Goal: Task Accomplishment & Management: Manage account settings

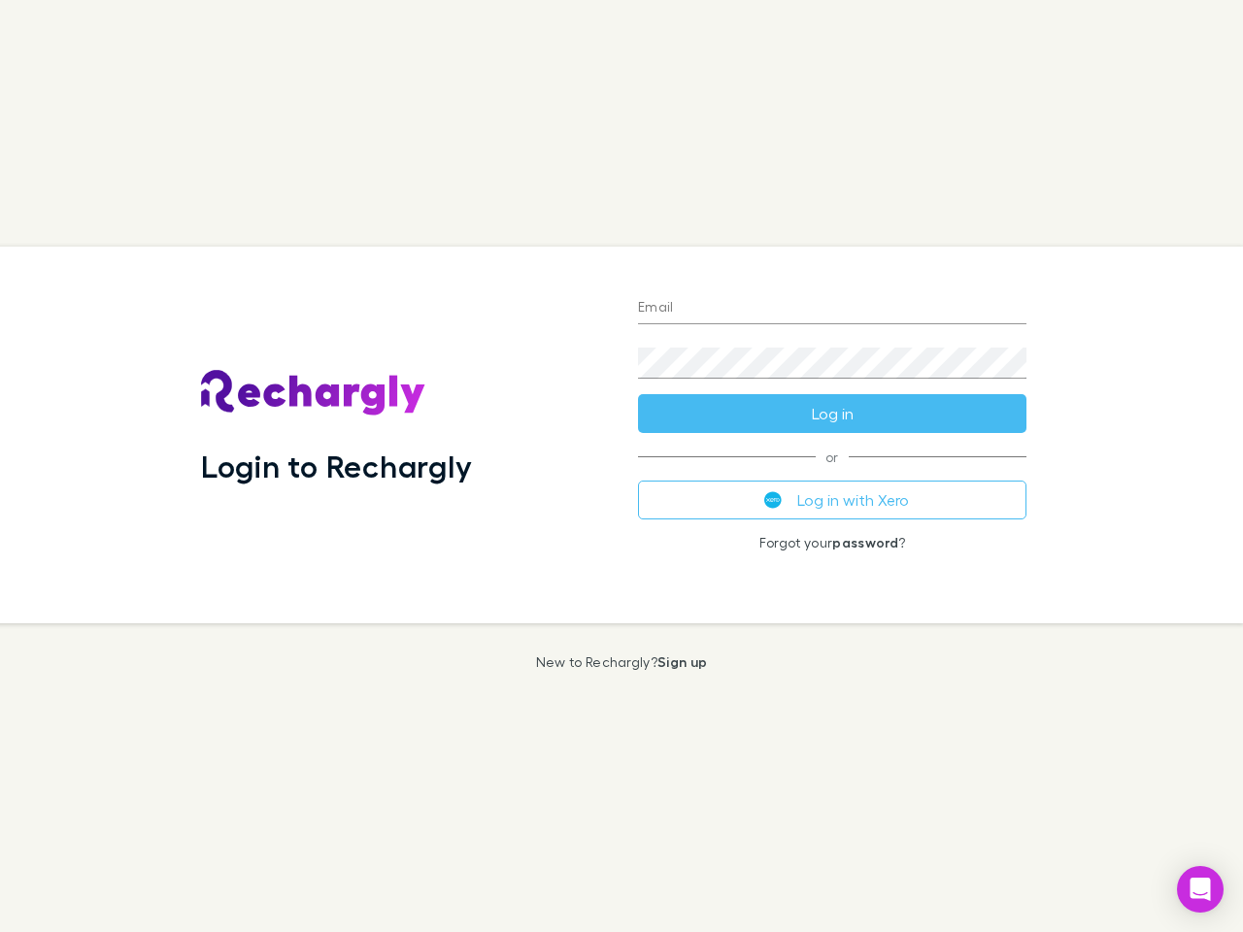
click at [621, 466] on div "Login to Rechargly" at bounding box center [403, 435] width 437 height 377
click at [832, 309] on input "Email" at bounding box center [832, 308] width 388 height 31
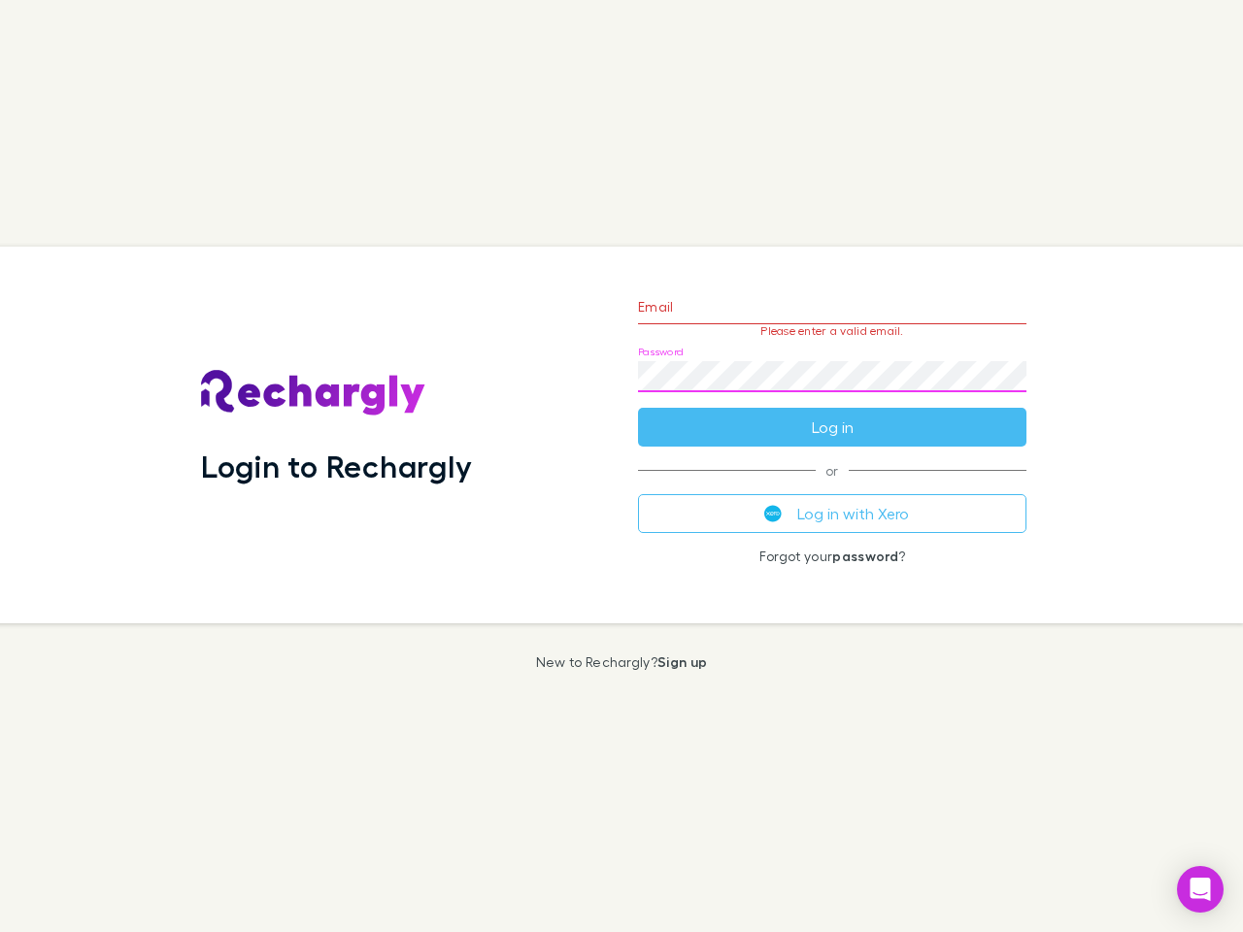
click at [832, 414] on form "Email Please enter a valid email. Password Log in" at bounding box center [832, 362] width 388 height 169
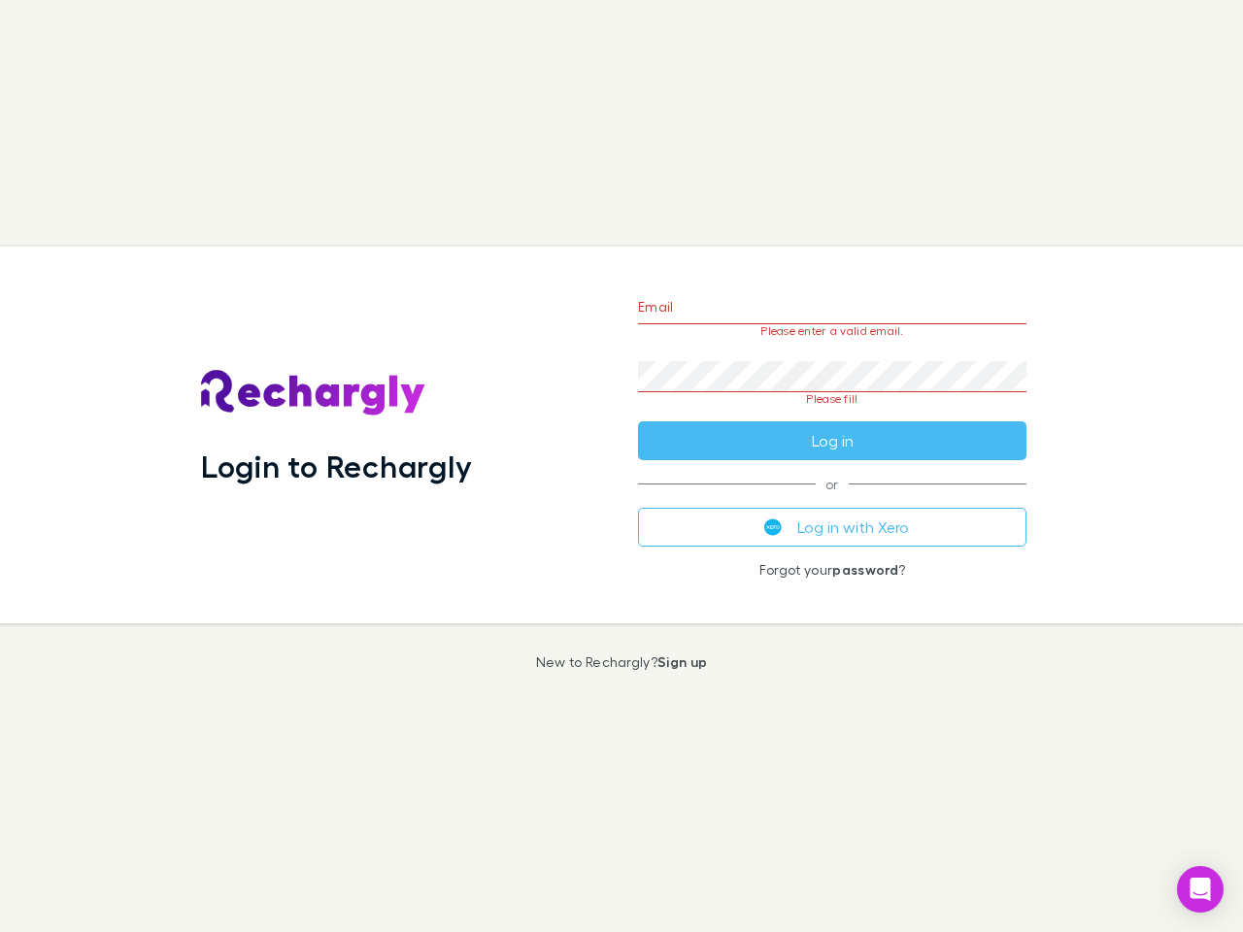
click at [832, 500] on div "Email Please enter a valid email. Password Please fill Log in or Log in with Xe…" at bounding box center [832, 435] width 420 height 377
click at [1200, 890] on icon "Open Intercom Messenger" at bounding box center [1201, 889] width 20 height 23
